Goal: Transaction & Acquisition: Purchase product/service

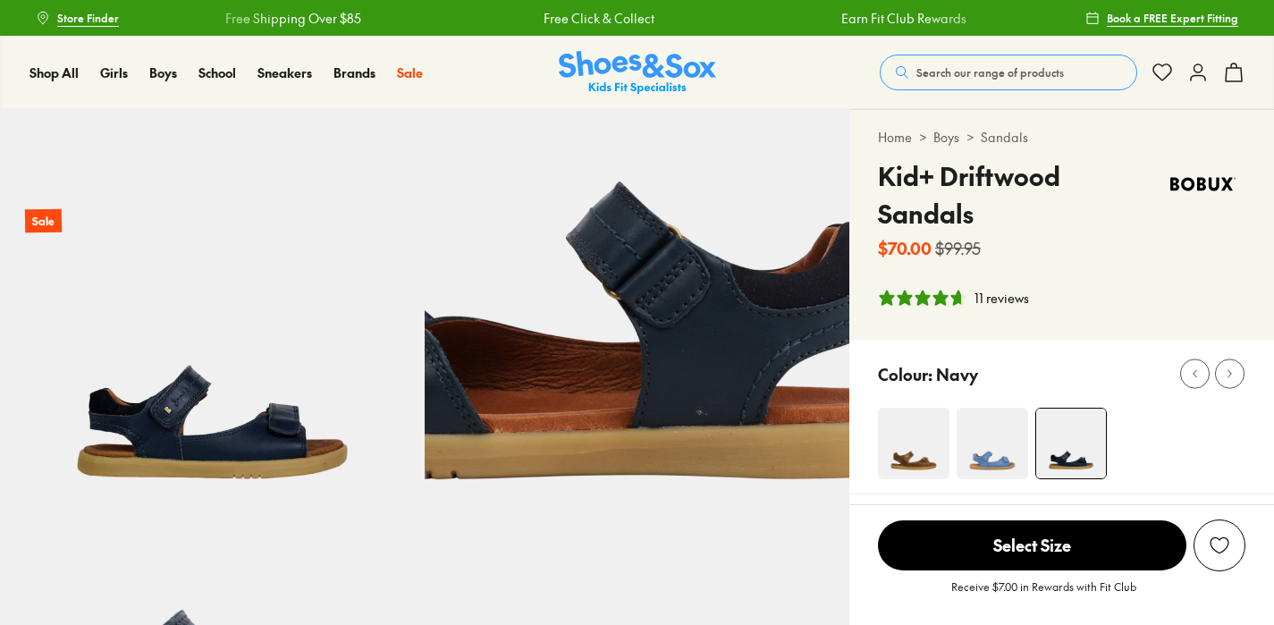
select select "*"
click at [425, 109] on link at bounding box center [637, 321] width 425 height 425
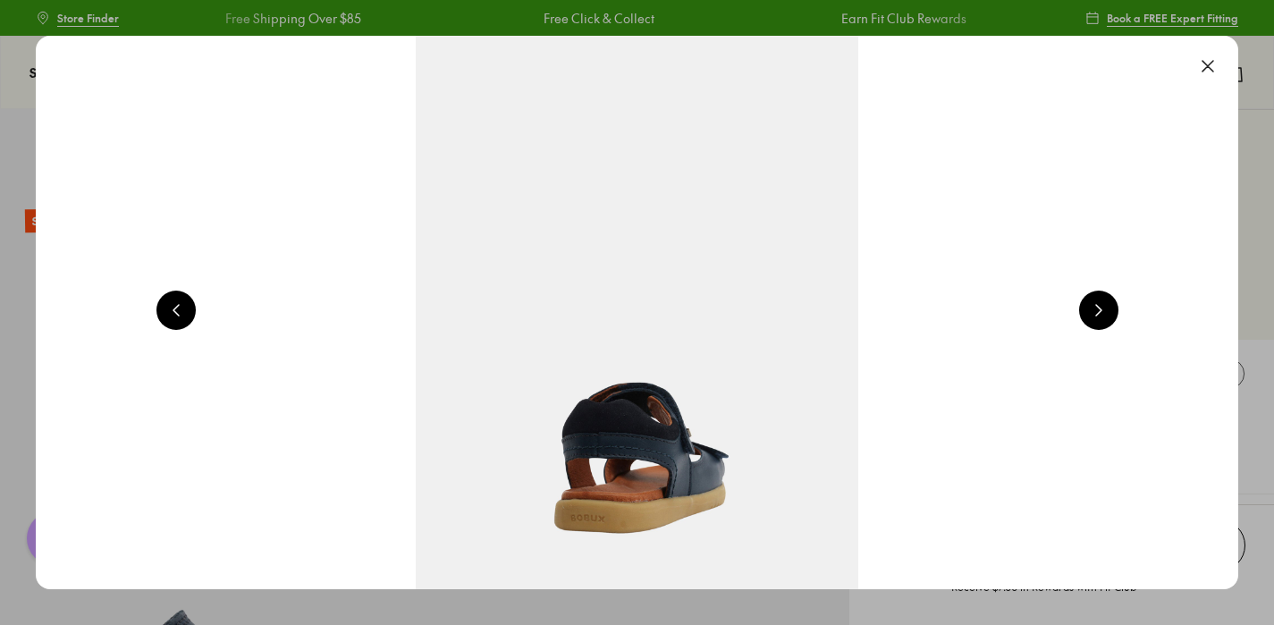
scroll to position [0, 2419]
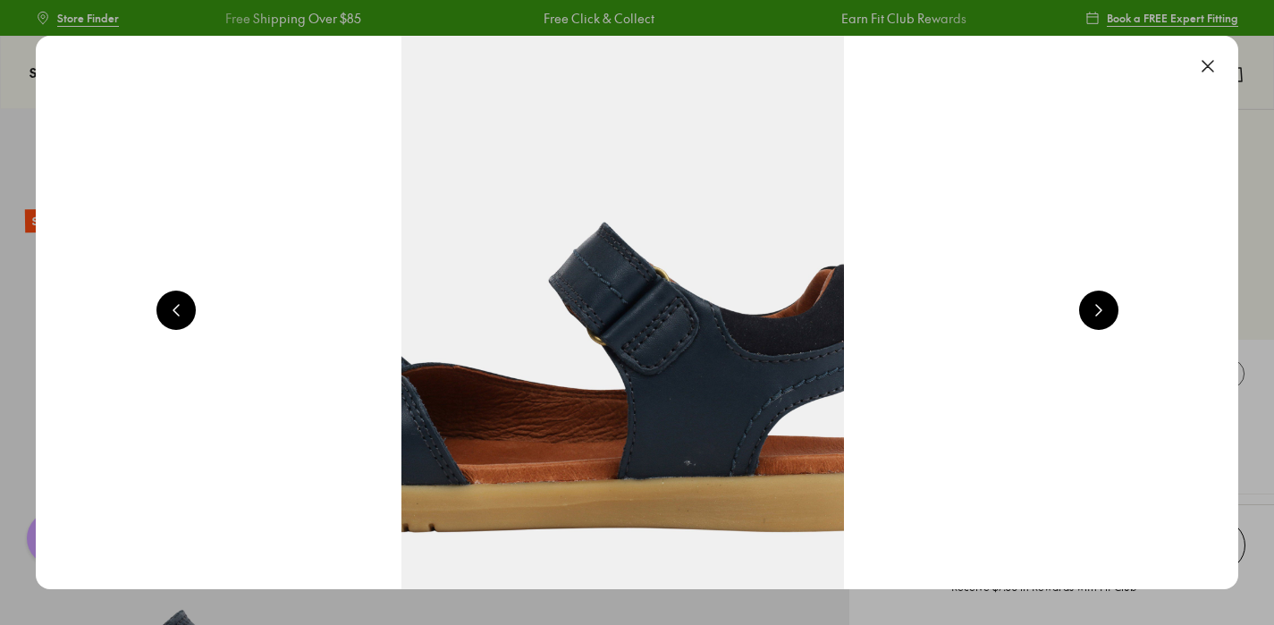
click at [1110, 308] on button at bounding box center [1098, 310] width 39 height 39
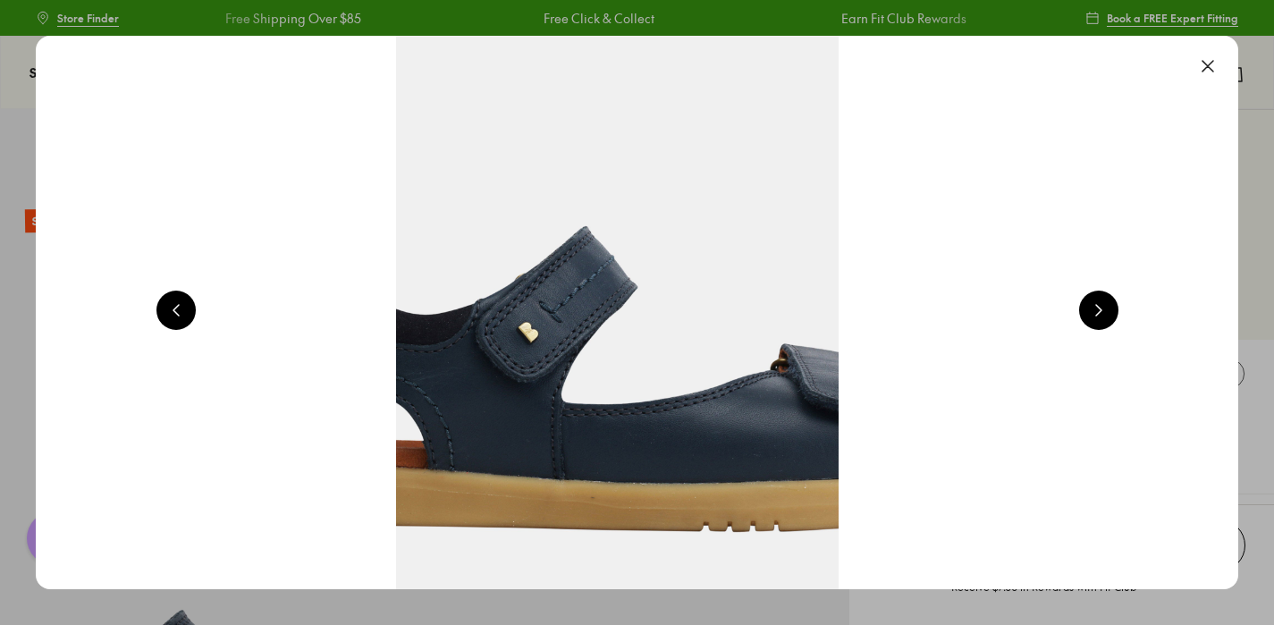
scroll to position [0, 3629]
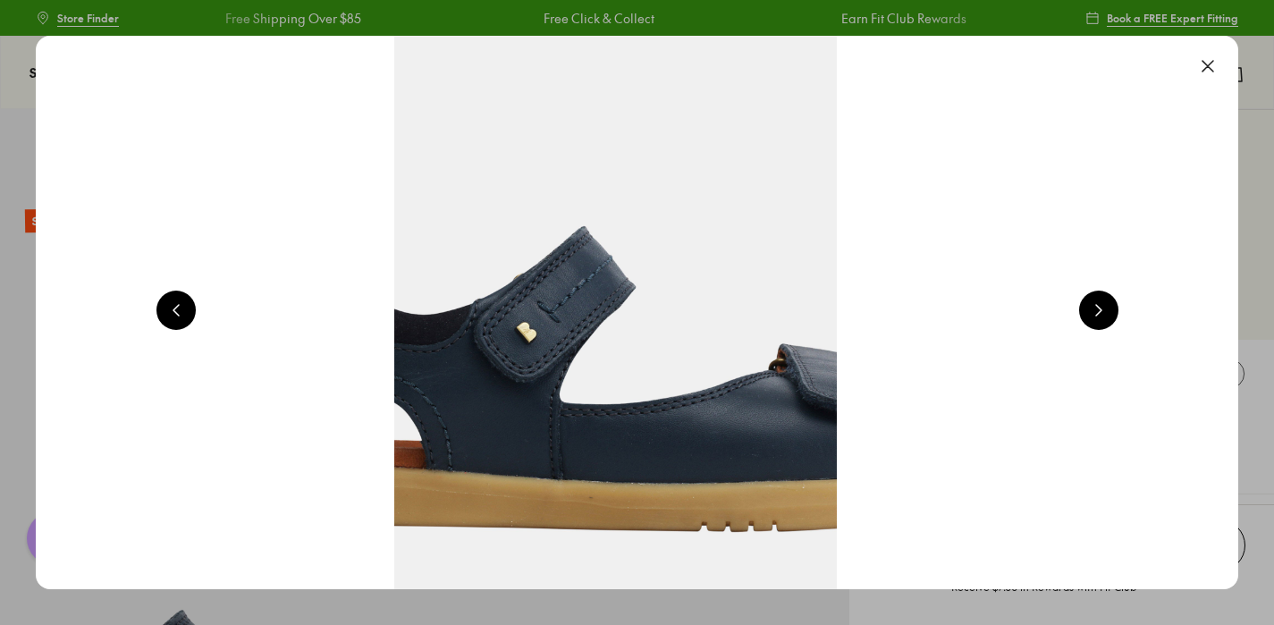
click at [1118, 330] on div at bounding box center [1098, 313] width 39 height 44
click at [1111, 315] on button at bounding box center [1098, 310] width 39 height 39
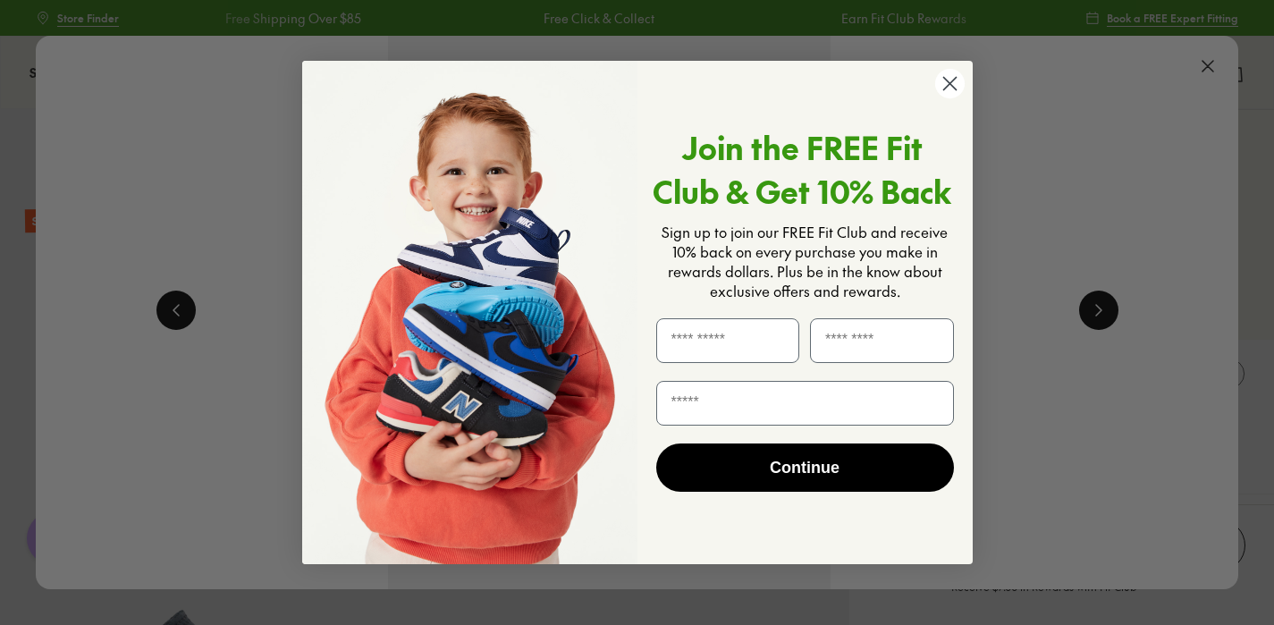
scroll to position [0, 4839]
click at [951, 71] on circle "Close dialog" at bounding box center [949, 84] width 30 height 30
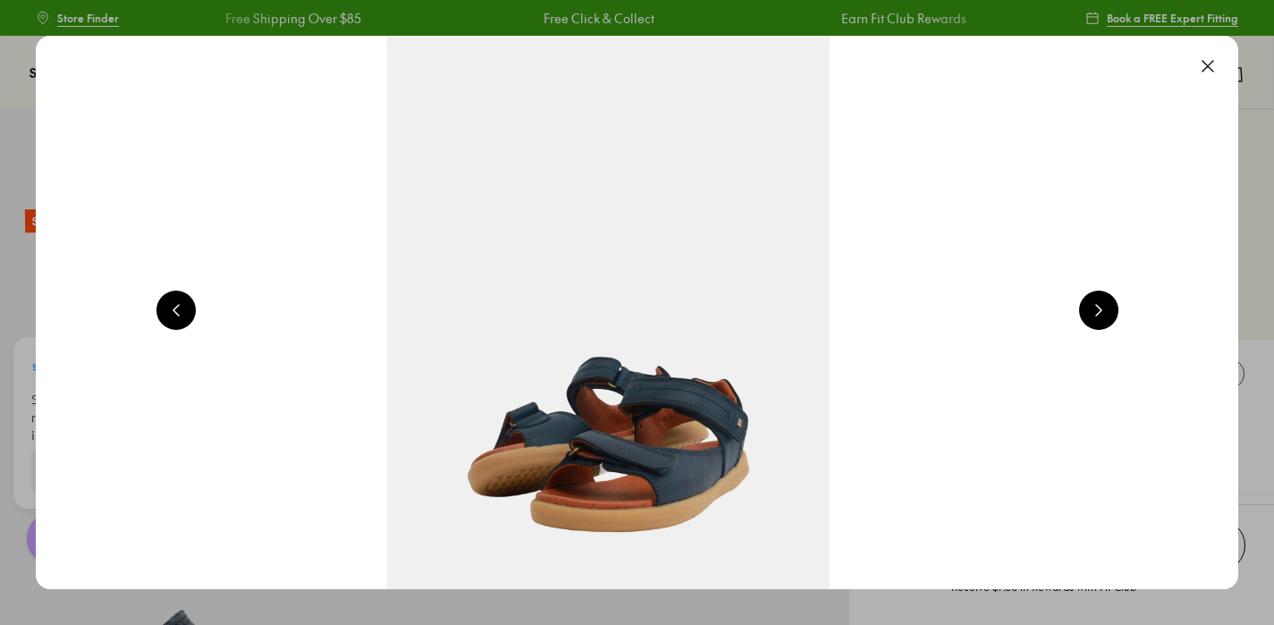
click at [1102, 308] on button at bounding box center [1098, 310] width 39 height 39
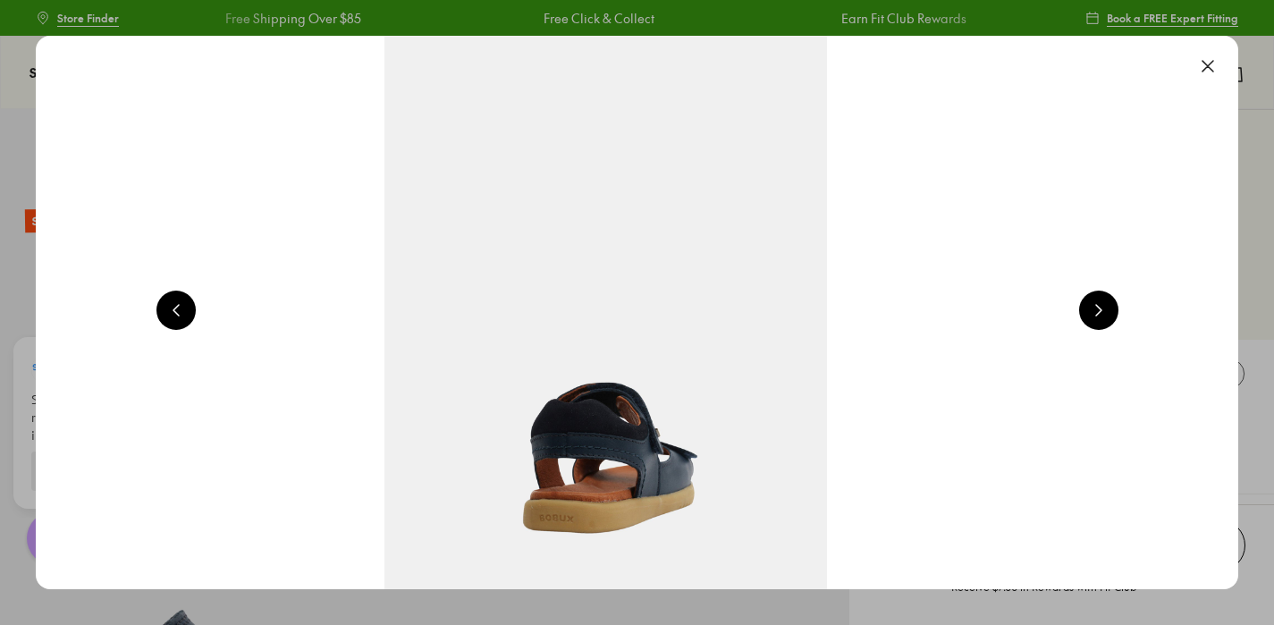
scroll to position [0, 6048]
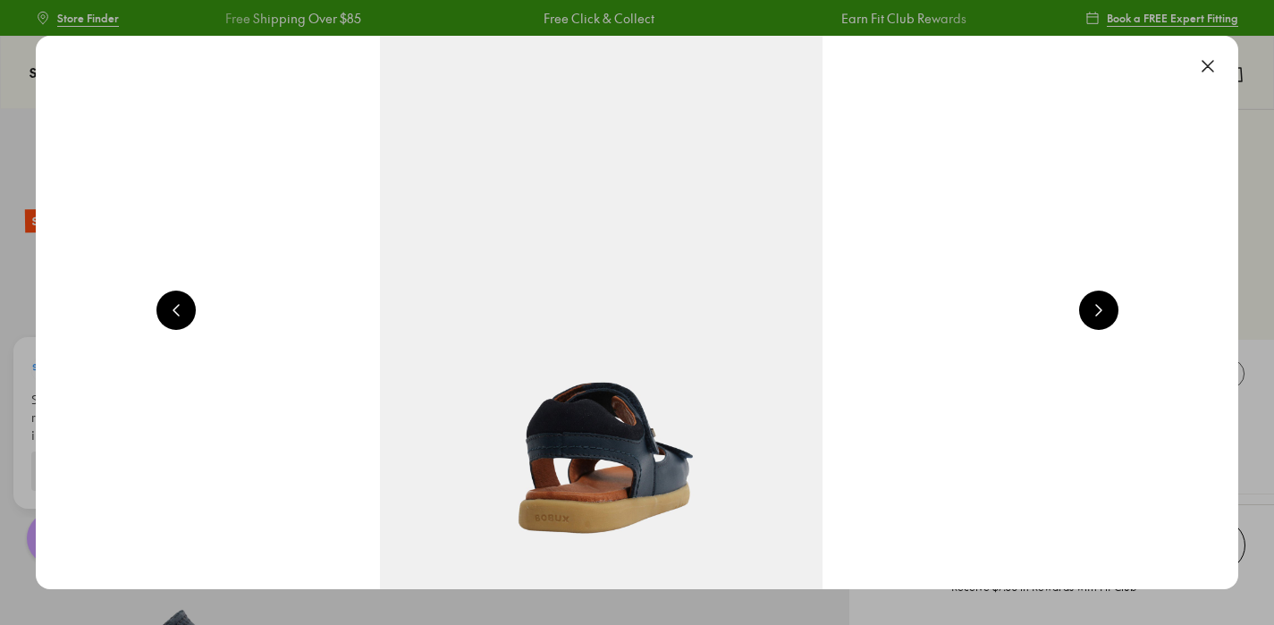
click at [1077, 455] on img at bounding box center [601, 312] width 1203 height 553
click at [1105, 304] on button at bounding box center [1098, 310] width 39 height 39
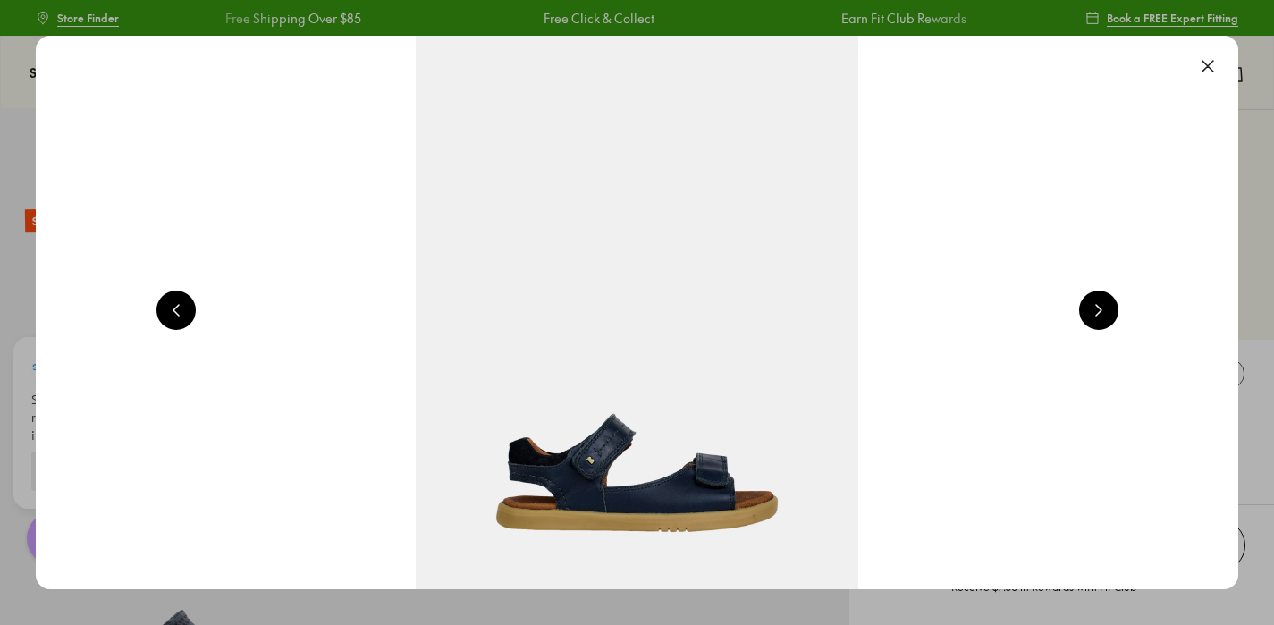
scroll to position [0, 1210]
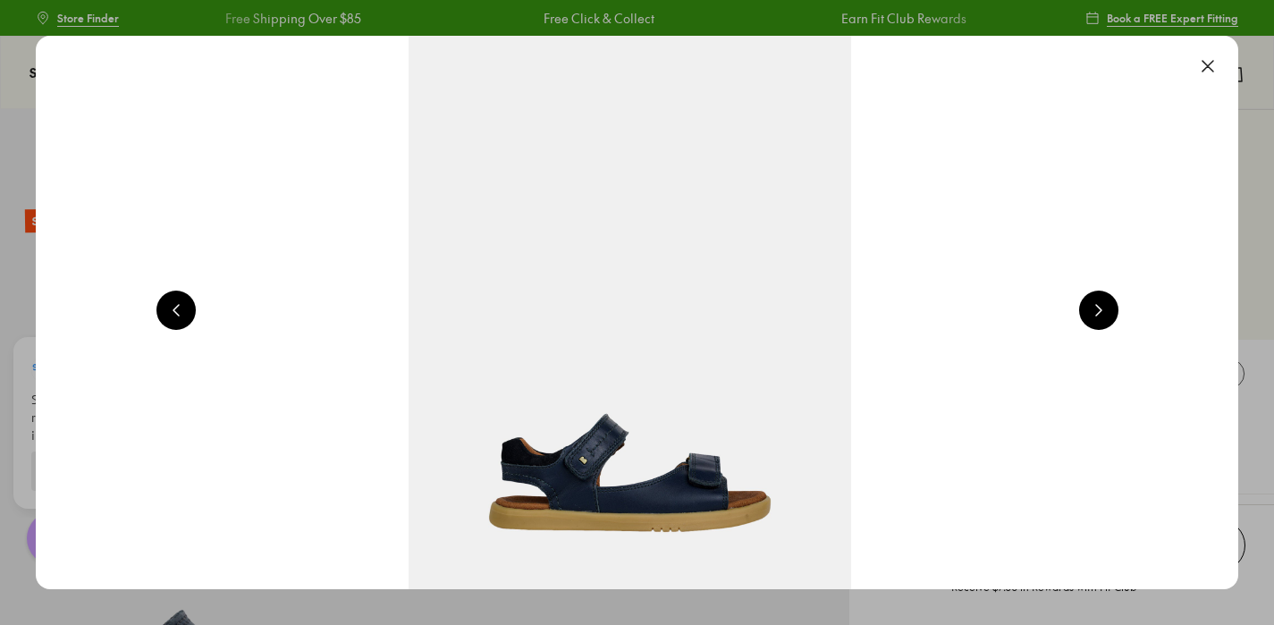
click at [1110, 308] on button at bounding box center [1098, 310] width 39 height 39
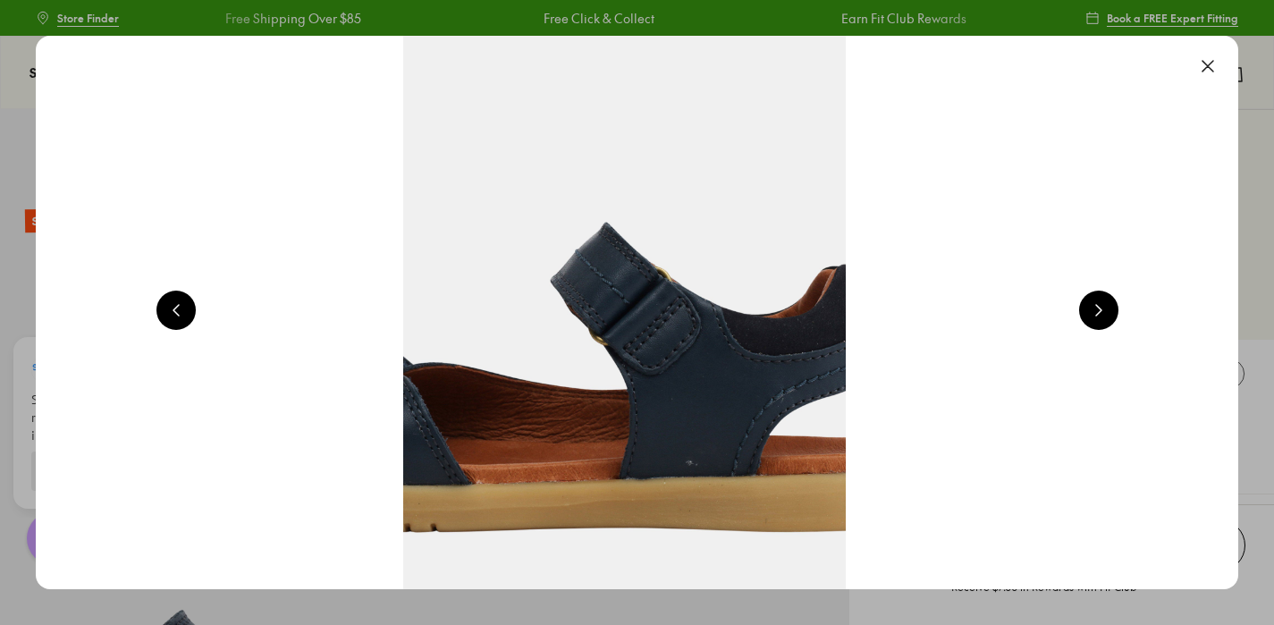
scroll to position [0, 2419]
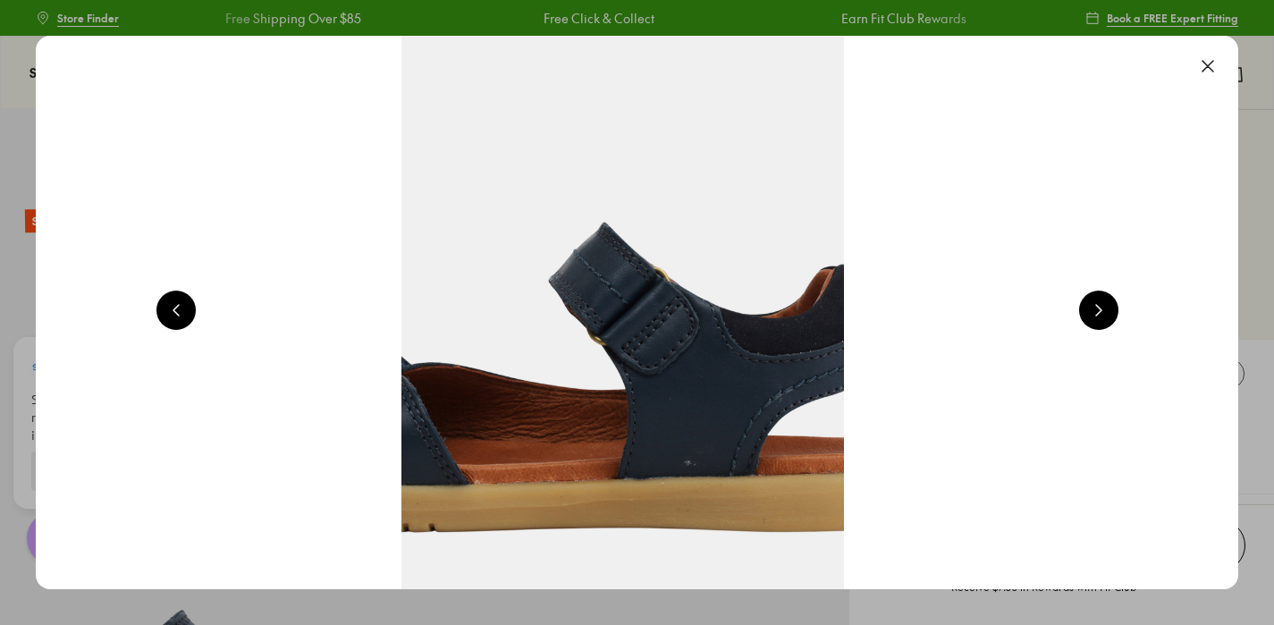
click at [1105, 316] on button at bounding box center [1098, 310] width 39 height 39
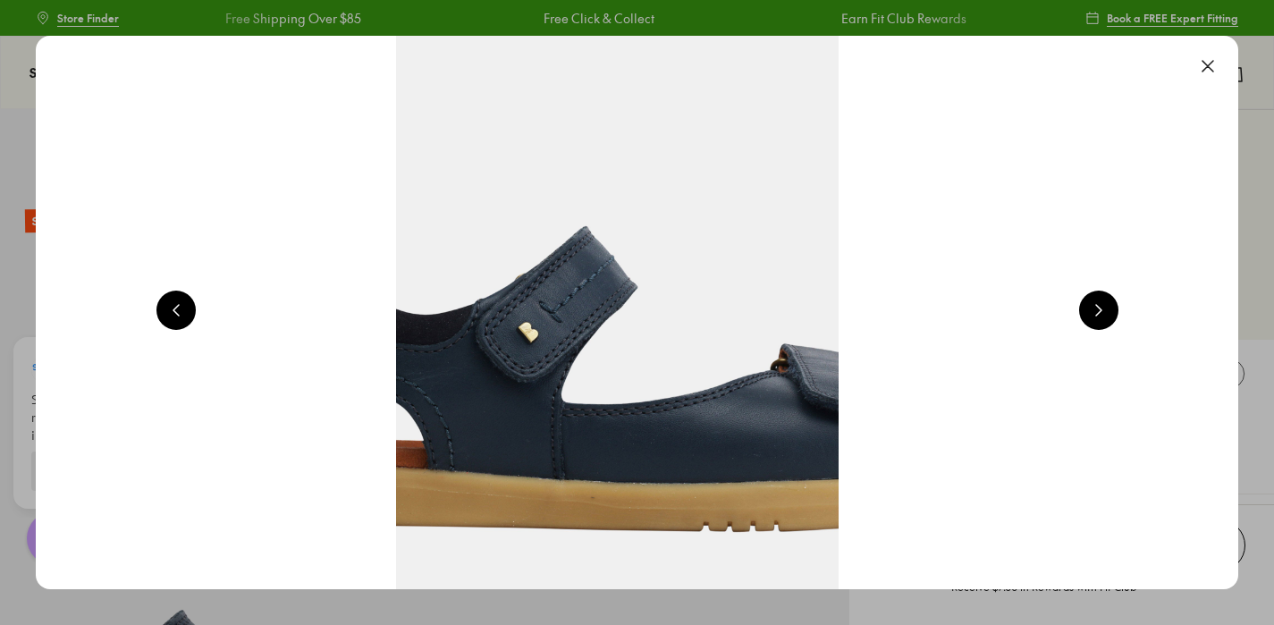
scroll to position [0, 3629]
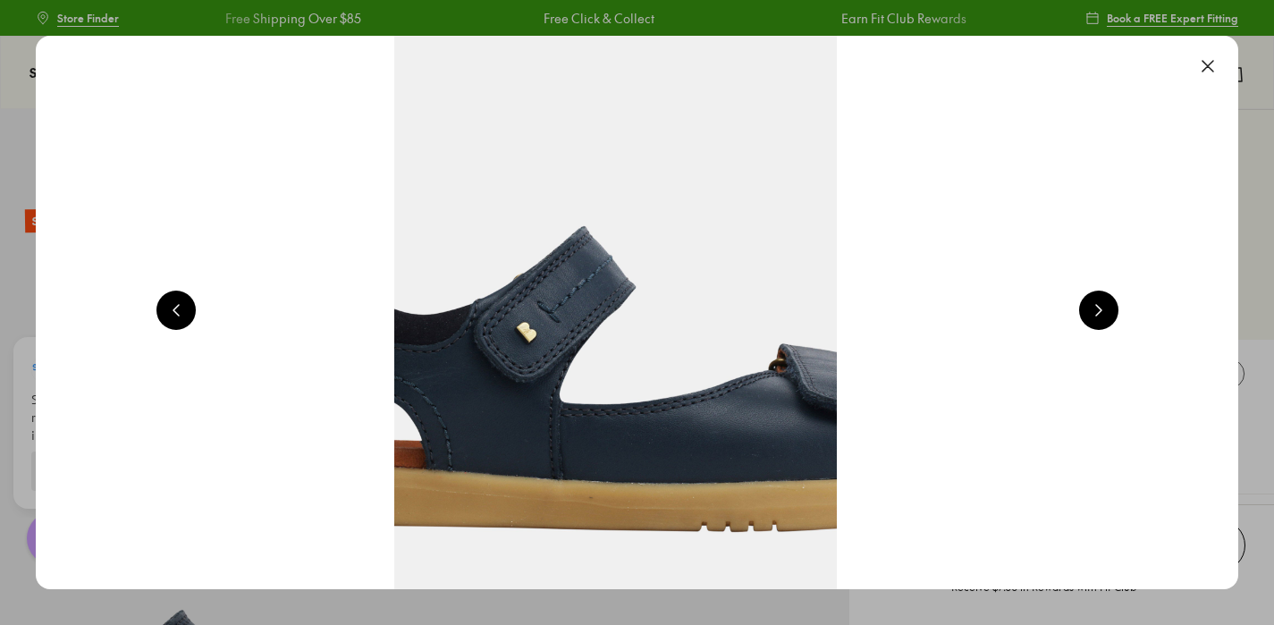
click at [1118, 311] on button at bounding box center [1098, 310] width 39 height 39
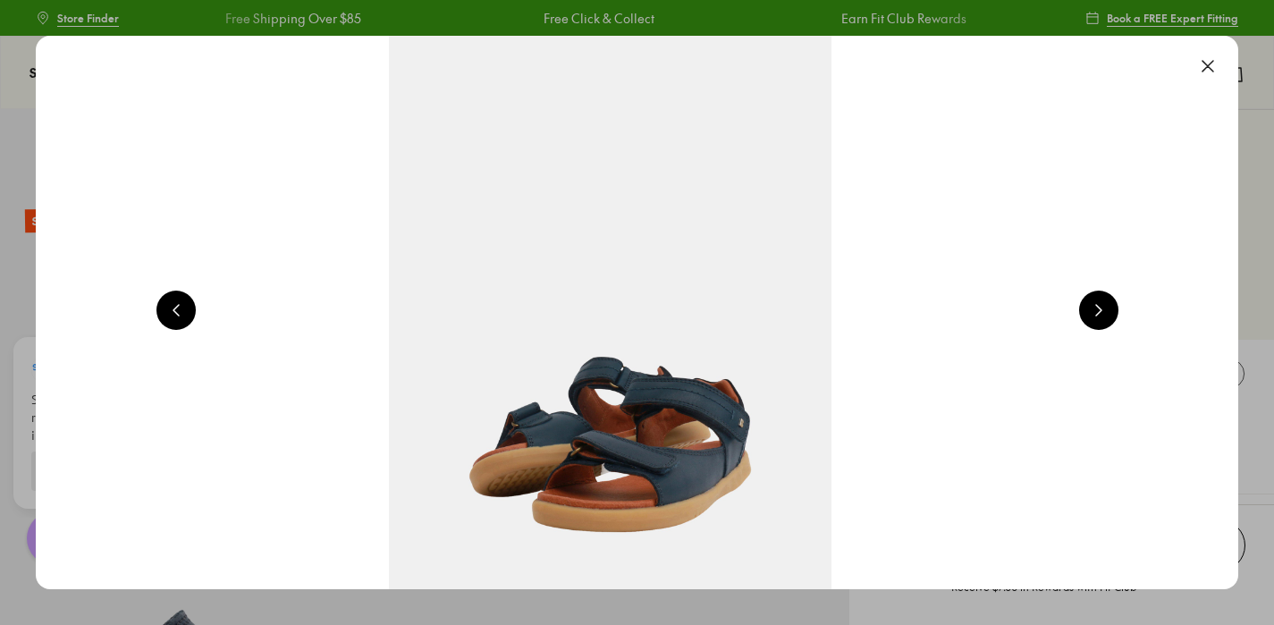
scroll to position [0, 4839]
click at [1217, 65] on button at bounding box center [1207, 65] width 39 height 39
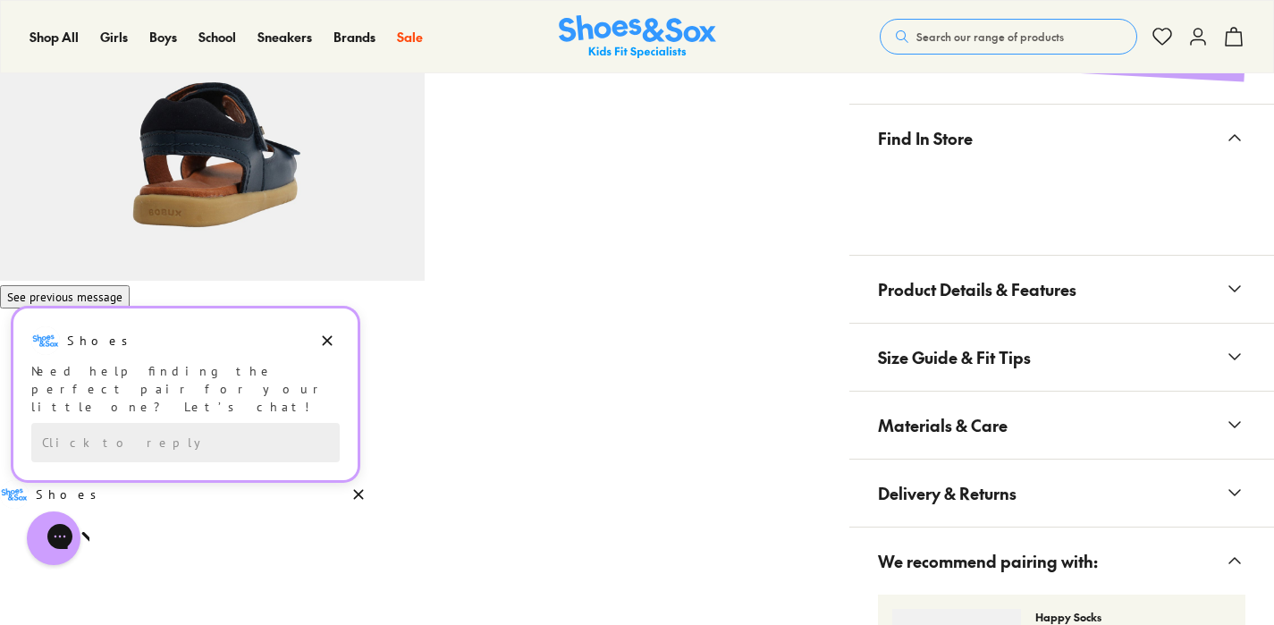
scroll to position [1110, 0]
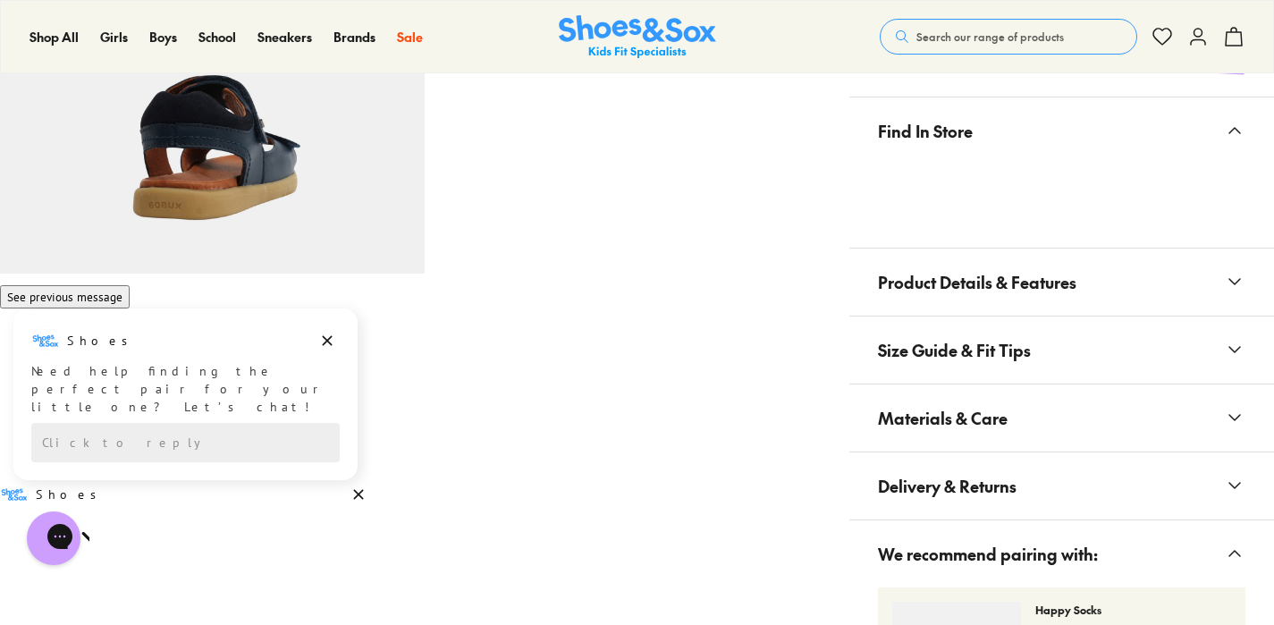
click at [922, 259] on span "Product Details & Features" at bounding box center [977, 282] width 198 height 53
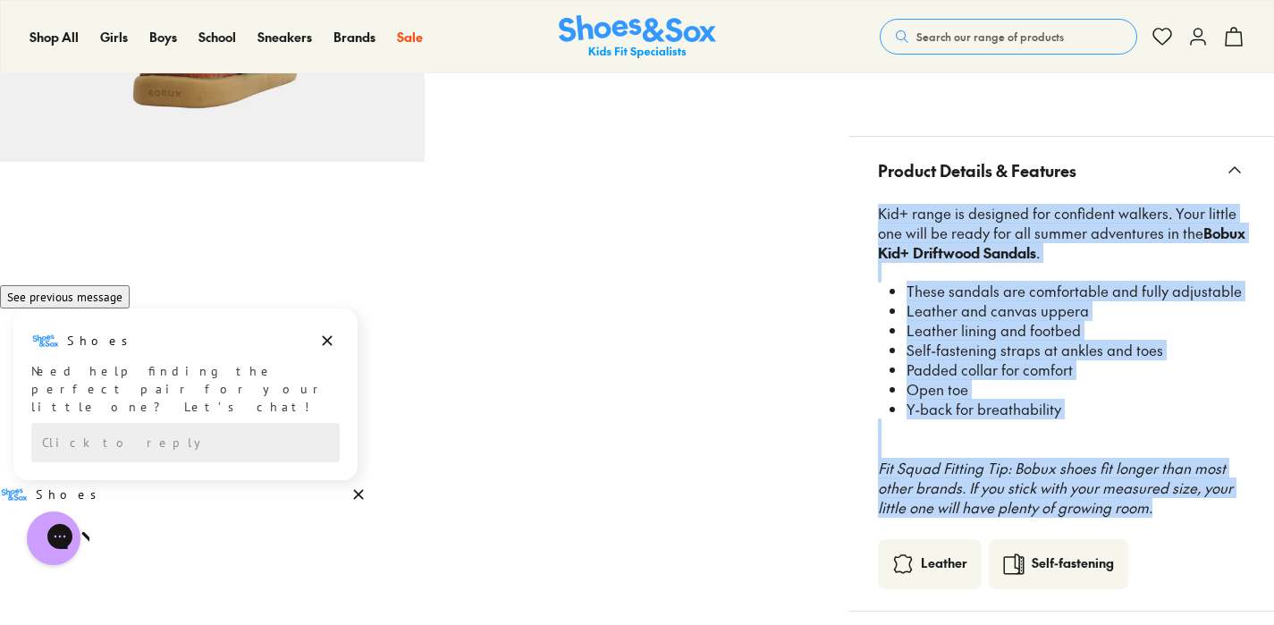
scroll to position [1230, 0]
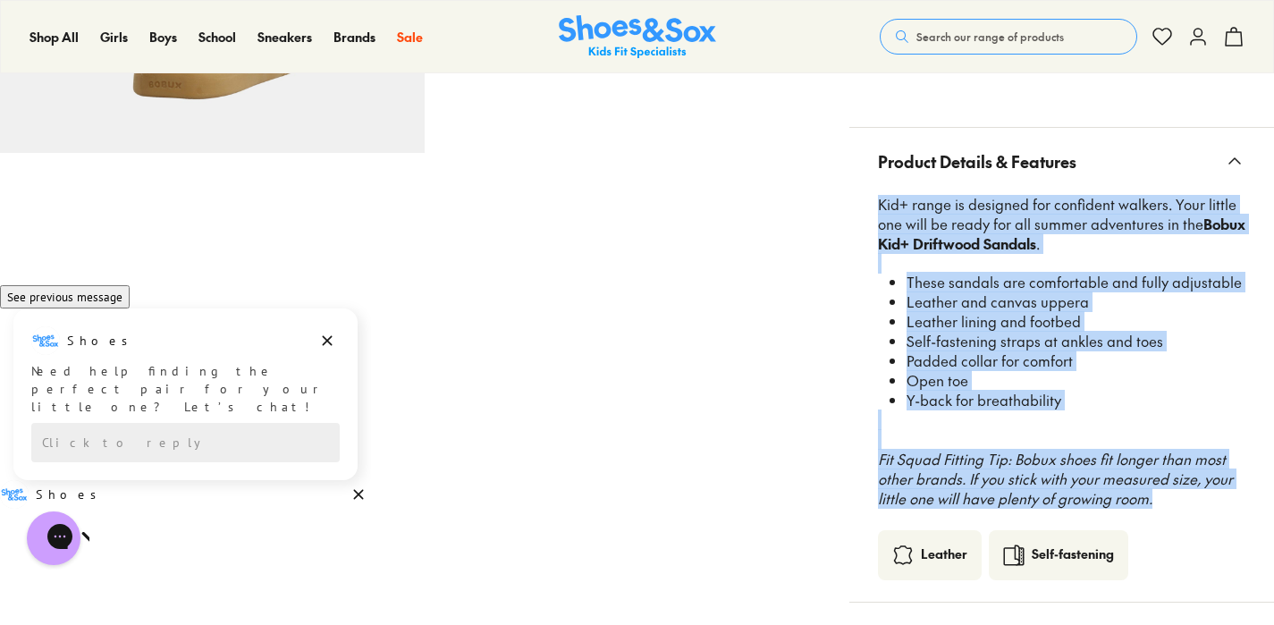
drag, startPoint x: 879, startPoint y: 288, endPoint x: 1162, endPoint y: 458, distance: 330.4
click at [1162, 458] on div "Kid+ range is designed for confident walkers. Your little one will be ready for…" at bounding box center [1061, 362] width 367 height 335
copy div "Kid+ range is designed for confident walkers. Your little one will be ready for…"
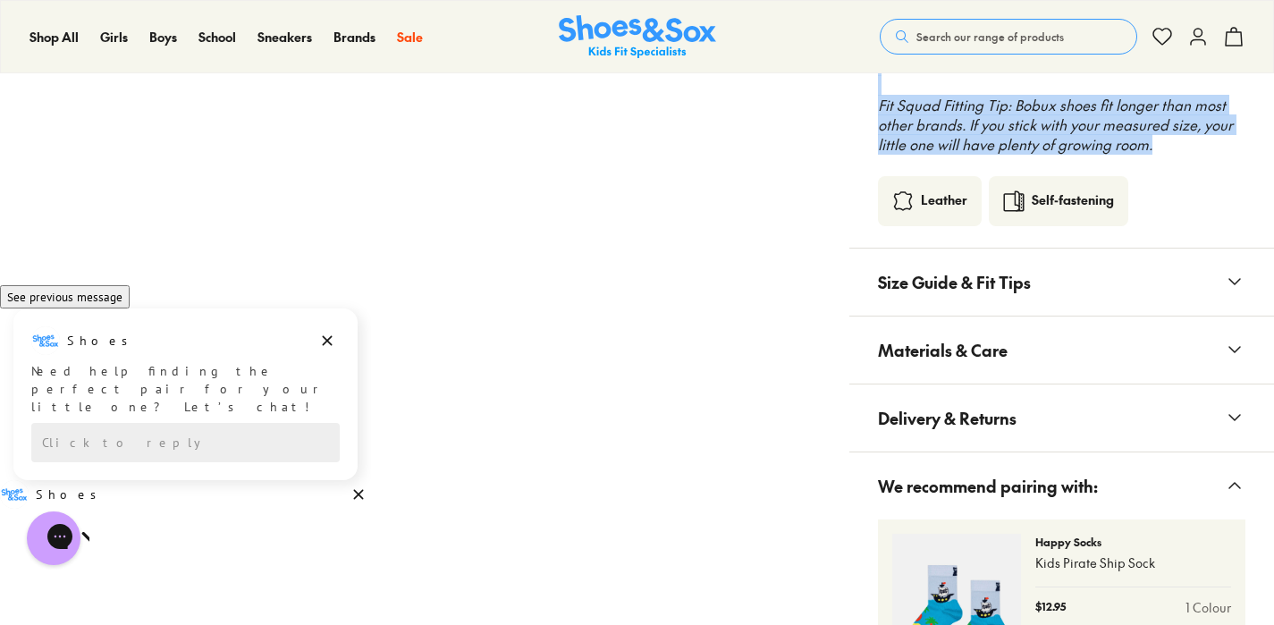
scroll to position [1588, 0]
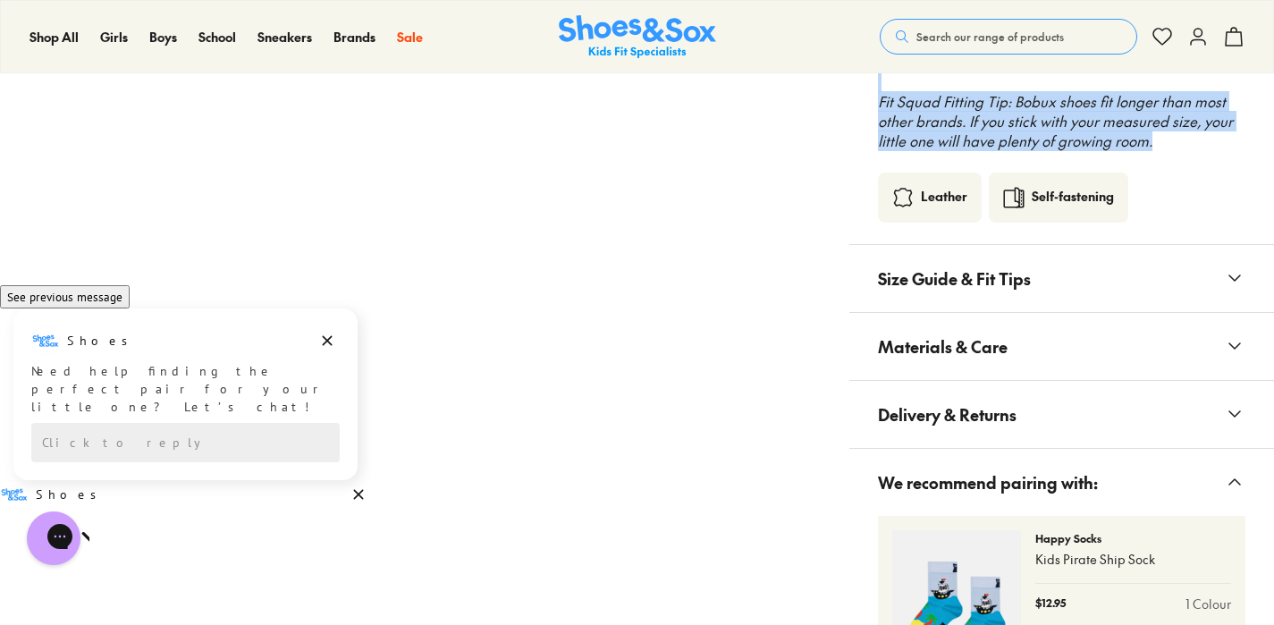
click at [1027, 252] on span "Size Guide & Fit Tips" at bounding box center [954, 278] width 153 height 53
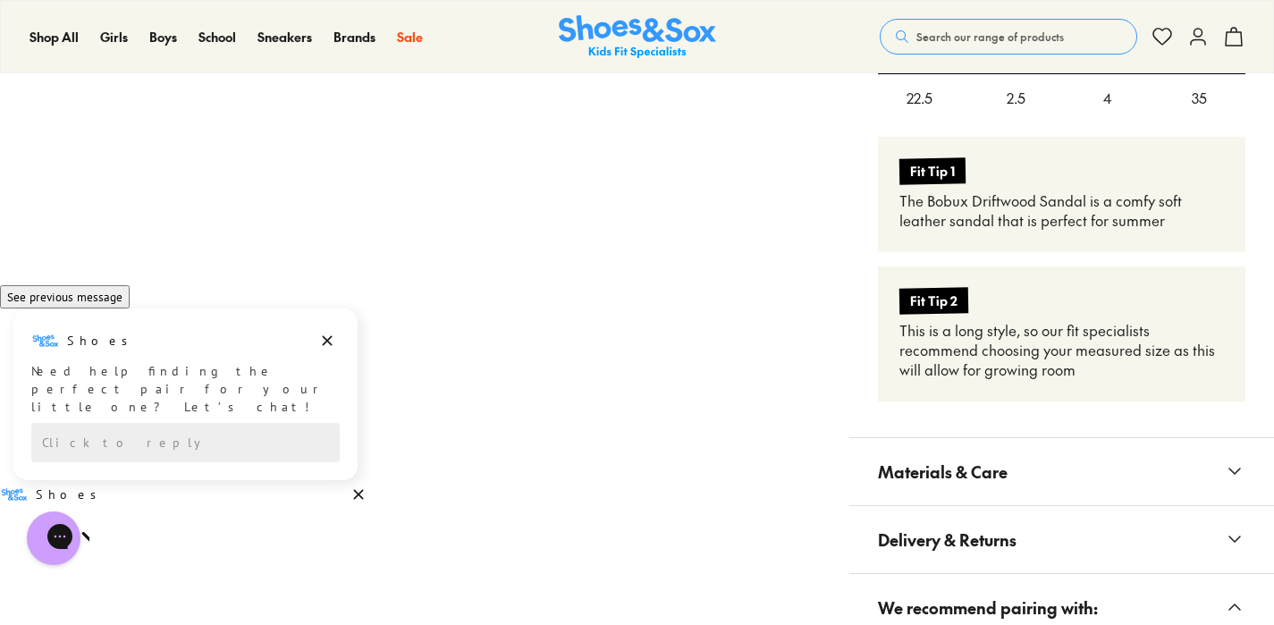
click at [1009, 438] on button "Materials & Care" at bounding box center [1061, 471] width 425 height 67
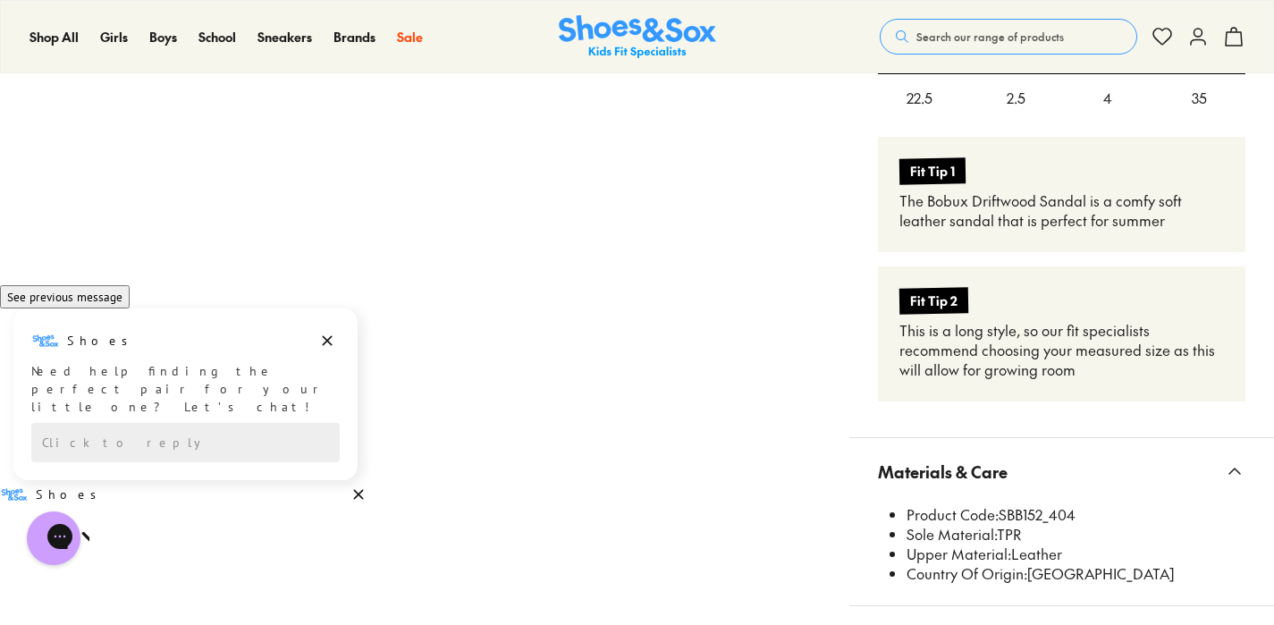
scroll to position [2081, 0]
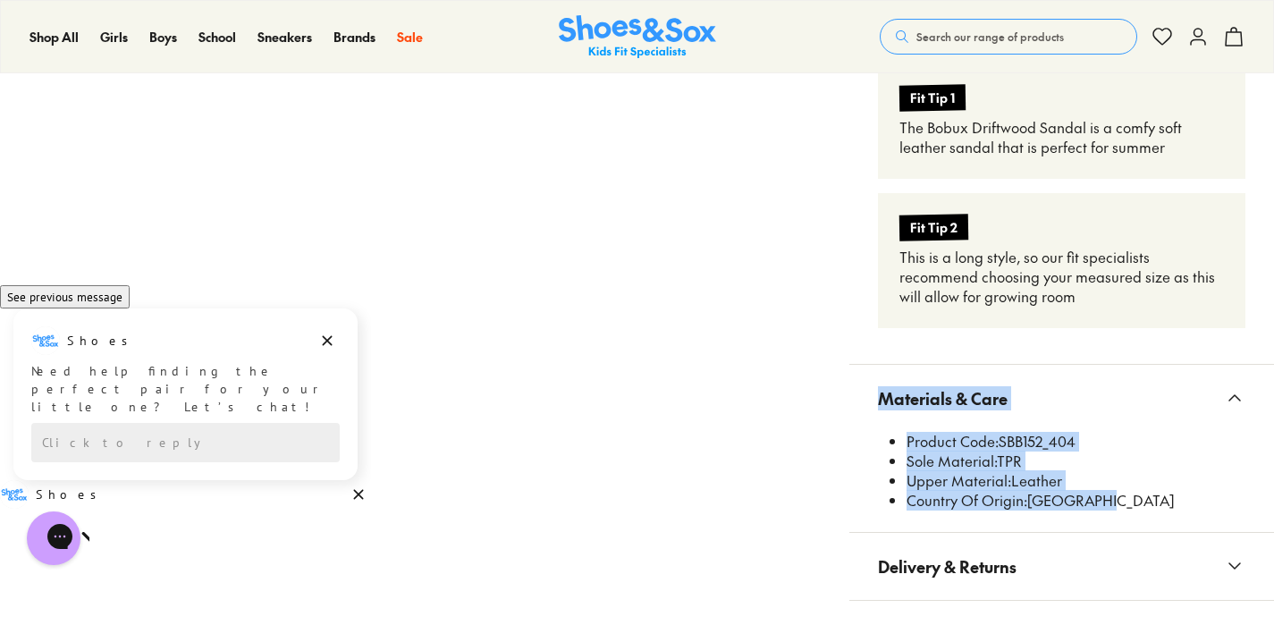
drag, startPoint x: 1100, startPoint y: 467, endPoint x: 880, endPoint y: 366, distance: 242.0
click at [880, 366] on x-modal "Materials & Care Product Code: SBB152_404 Sole Material: TPR Upper Material: Le…" at bounding box center [1061, 449] width 425 height 168
copy x-modal "Materials & Care Product Code: SBB152_404 Sole Material: TPR Upper Material: Le…"
click at [1012, 365] on button "Materials & Care" at bounding box center [1061, 398] width 425 height 67
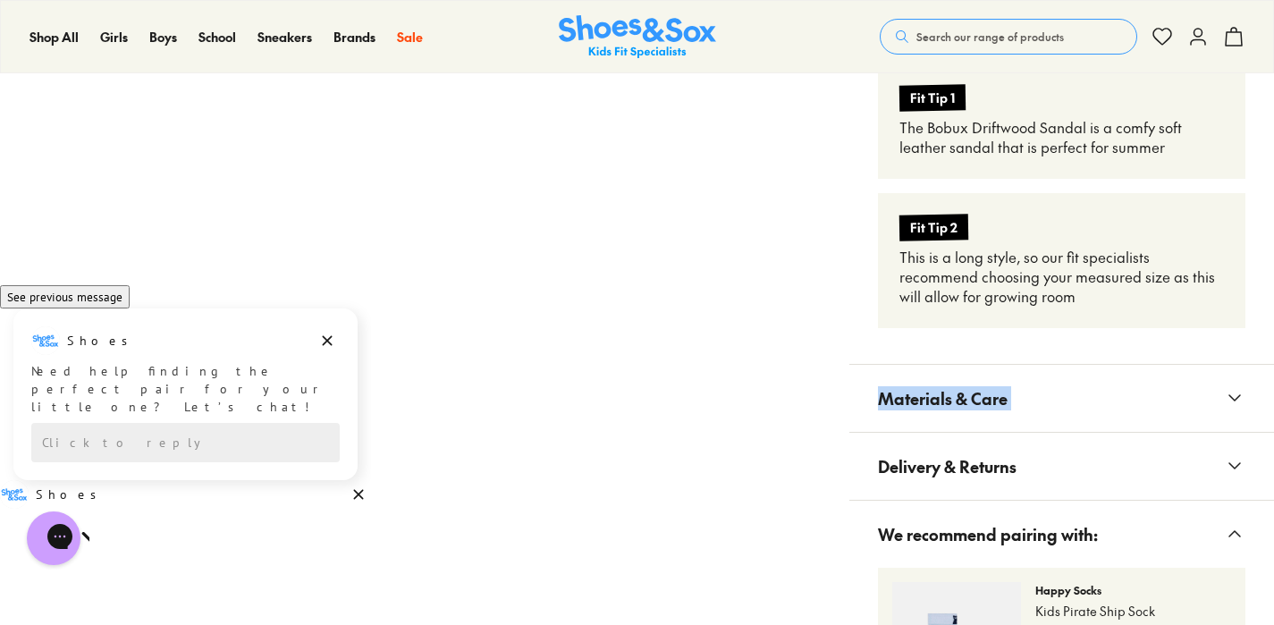
click at [885, 372] on span "Materials & Care" at bounding box center [943, 398] width 130 height 53
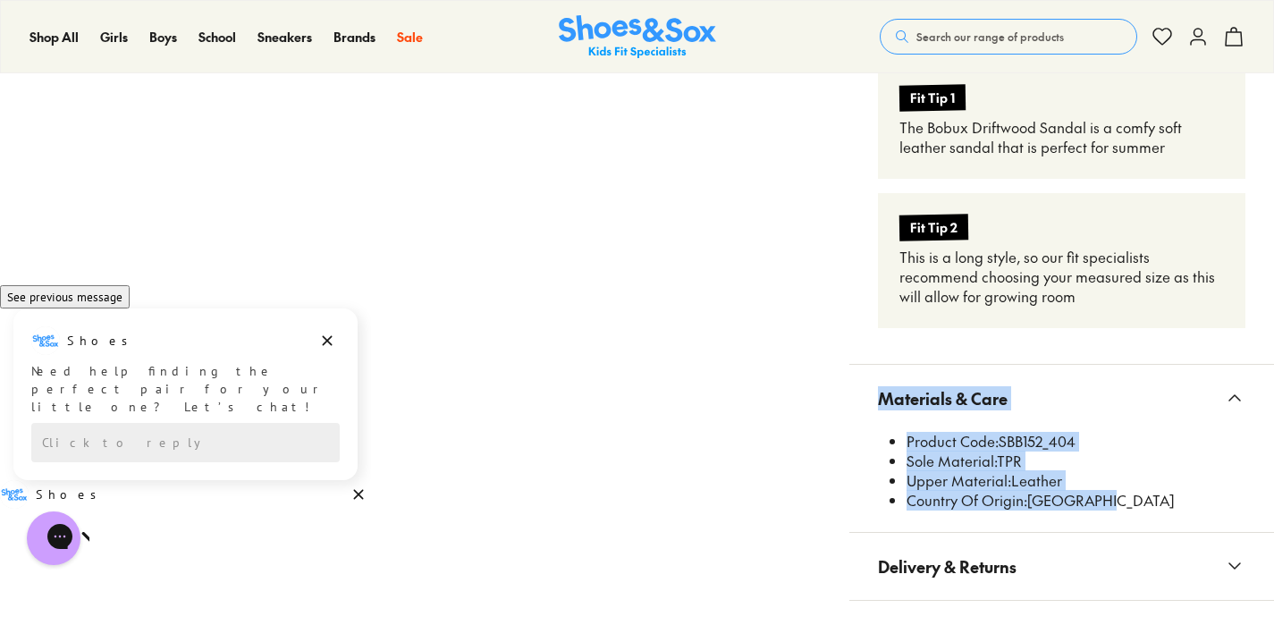
click at [1020, 392] on button "Materials & Care" at bounding box center [1061, 398] width 425 height 67
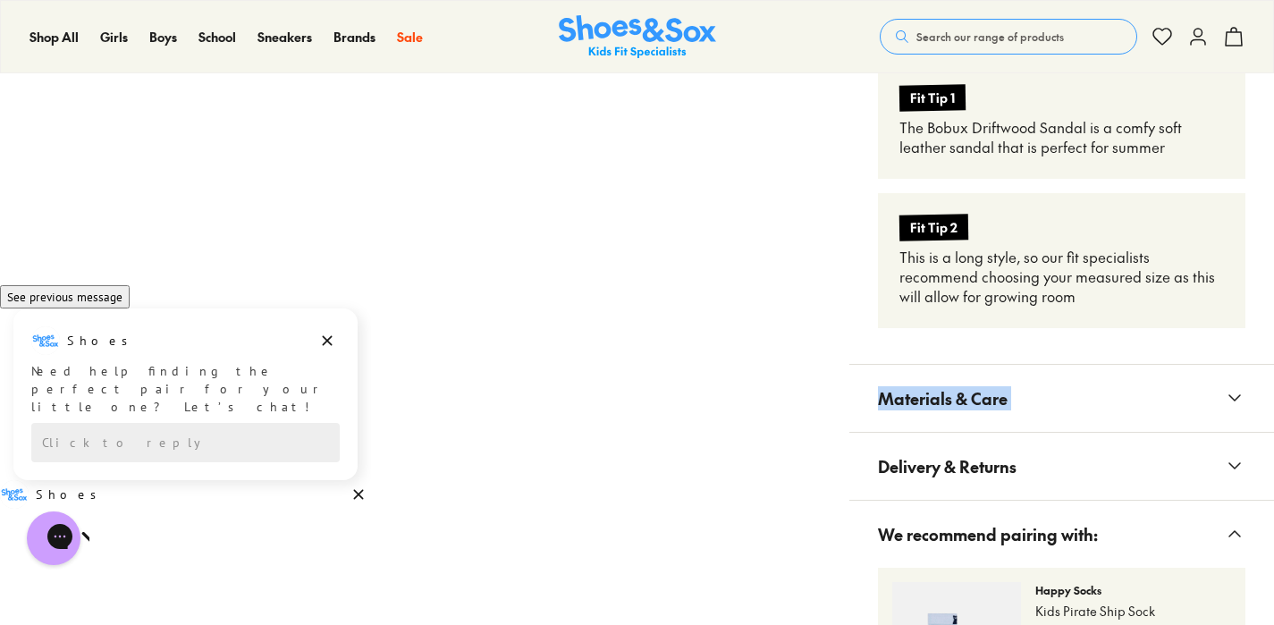
click at [1017, 374] on button "Materials & Care" at bounding box center [1061, 398] width 425 height 67
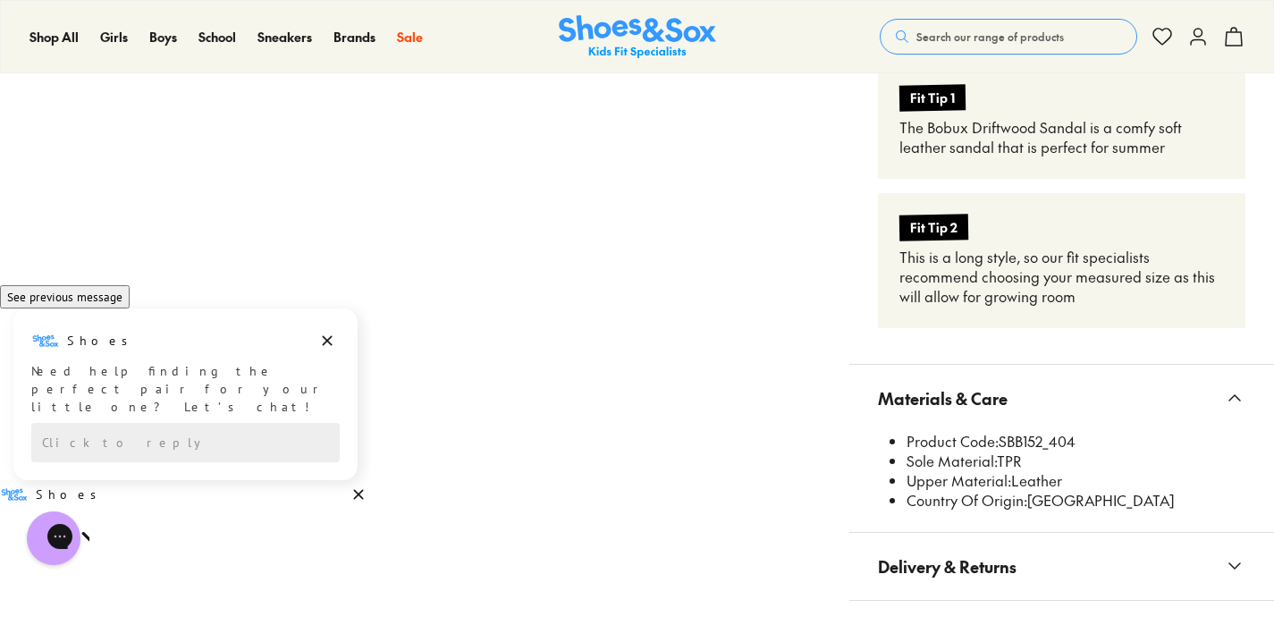
click at [1047, 288] on div "Fit Tip 2 This is a long style, so our fit specialists recommend choosing your …" at bounding box center [1061, 260] width 367 height 135
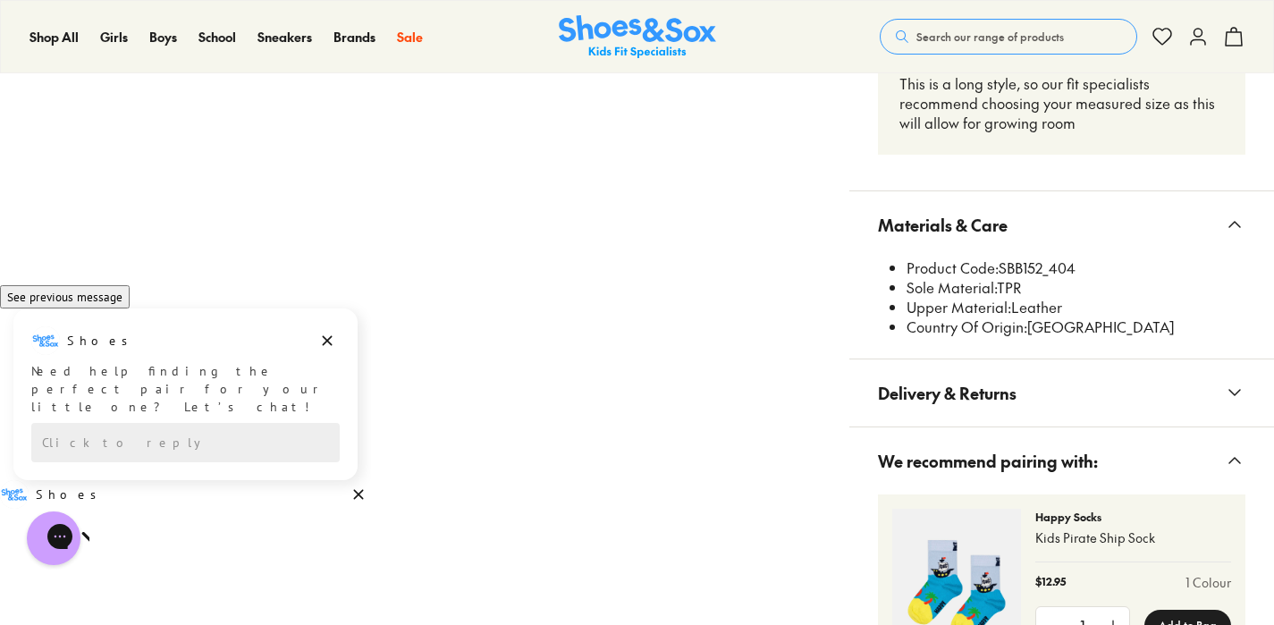
scroll to position [2258, 0]
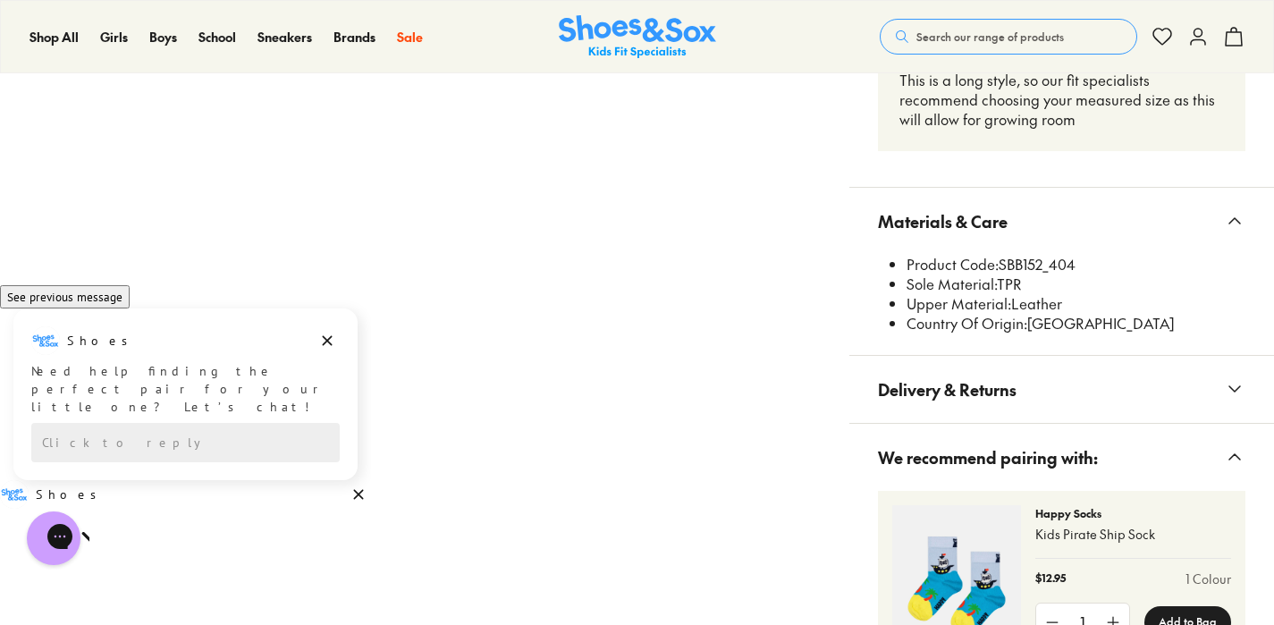
click at [981, 363] on span "Delivery & Returns" at bounding box center [947, 389] width 139 height 53
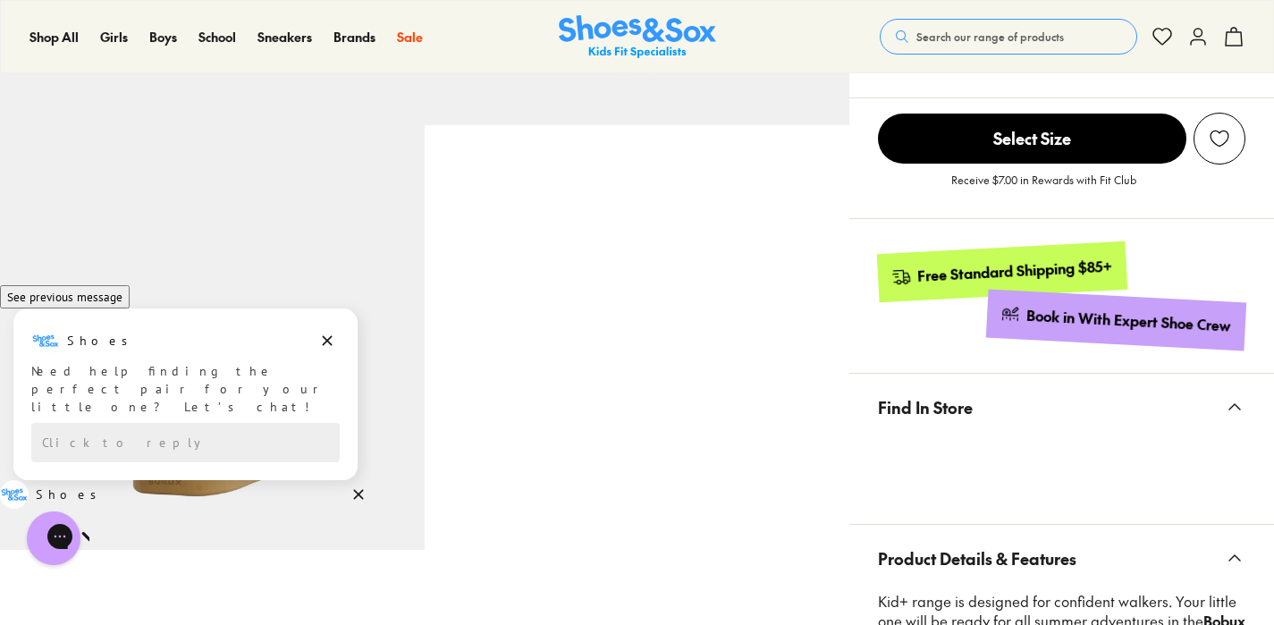
scroll to position [705, 0]
